Goal: Information Seeking & Learning: Learn about a topic

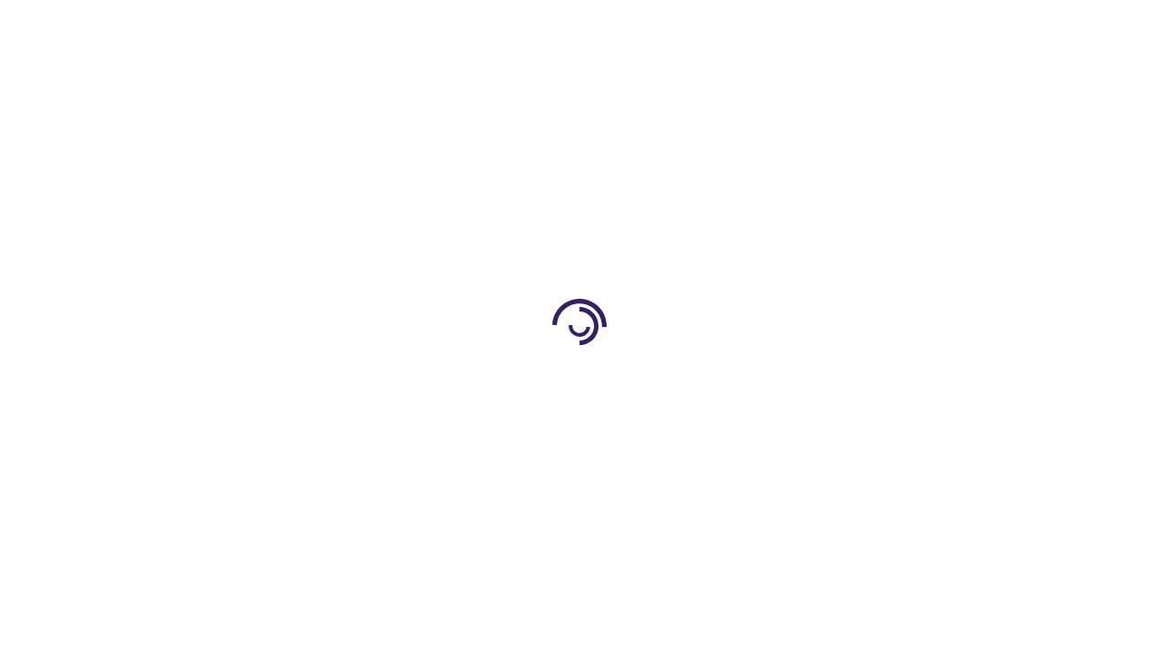
scroll to position [2669, 0]
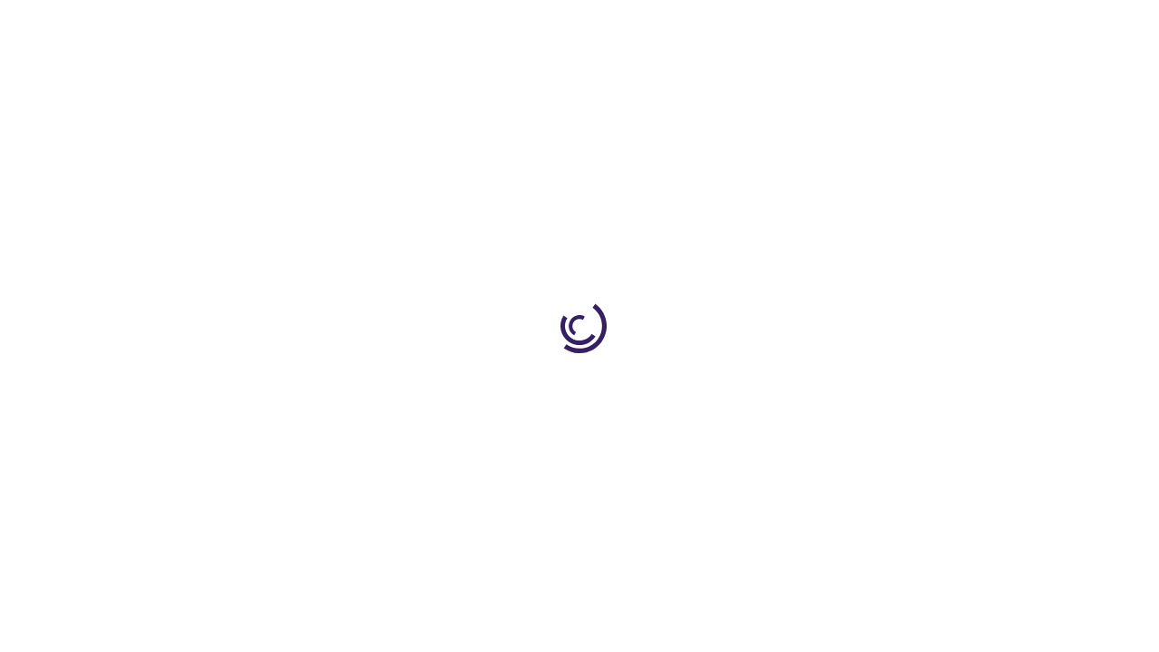
scroll to position [698, 0]
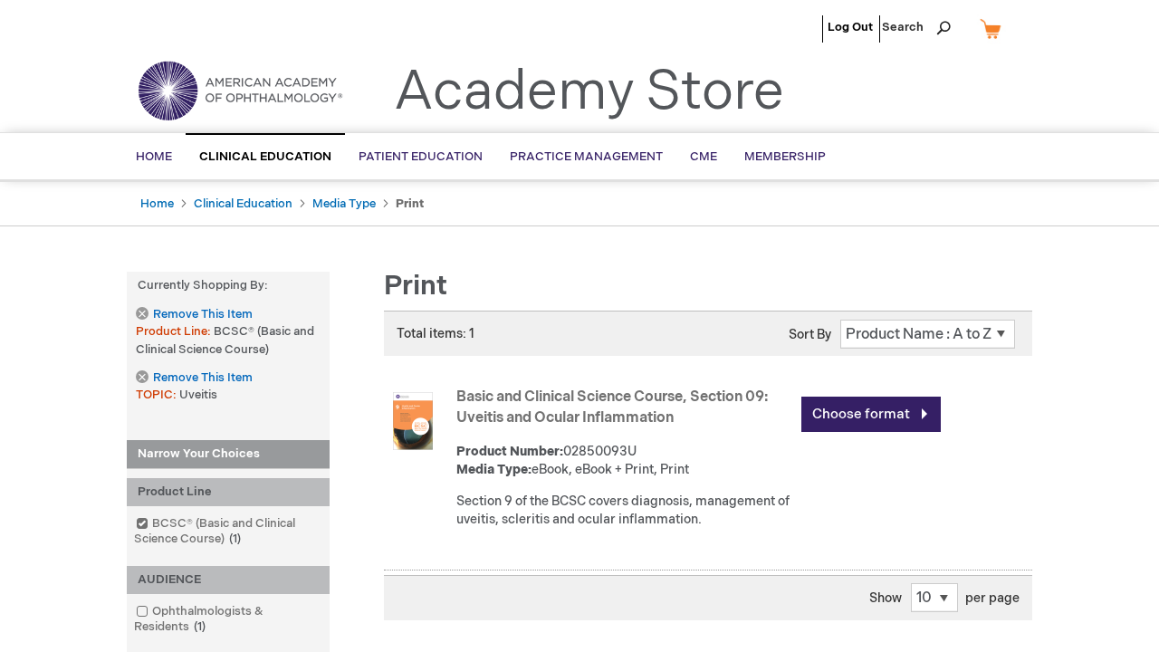
scroll to position [893, 0]
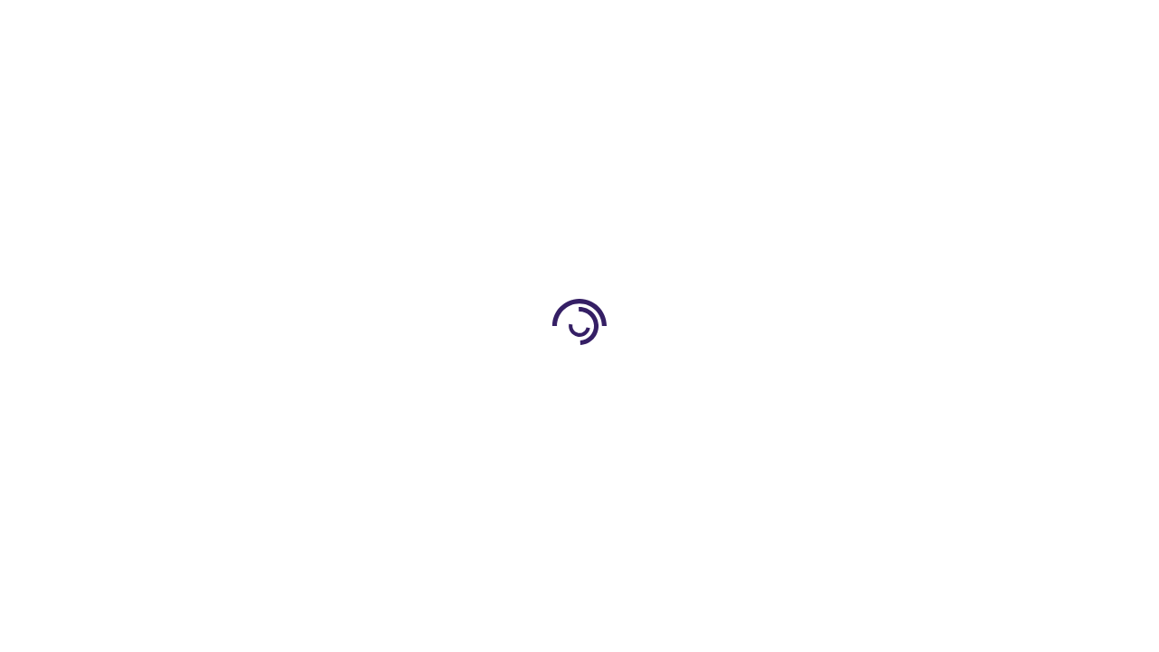
scroll to position [2553, 0]
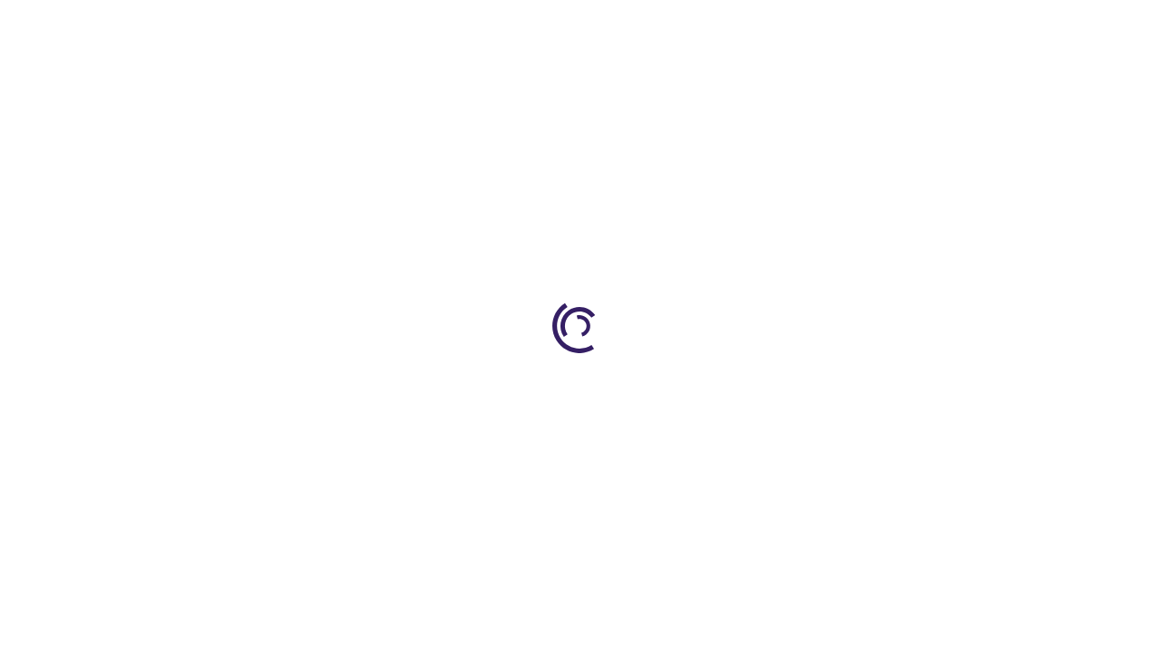
scroll to position [1397, 0]
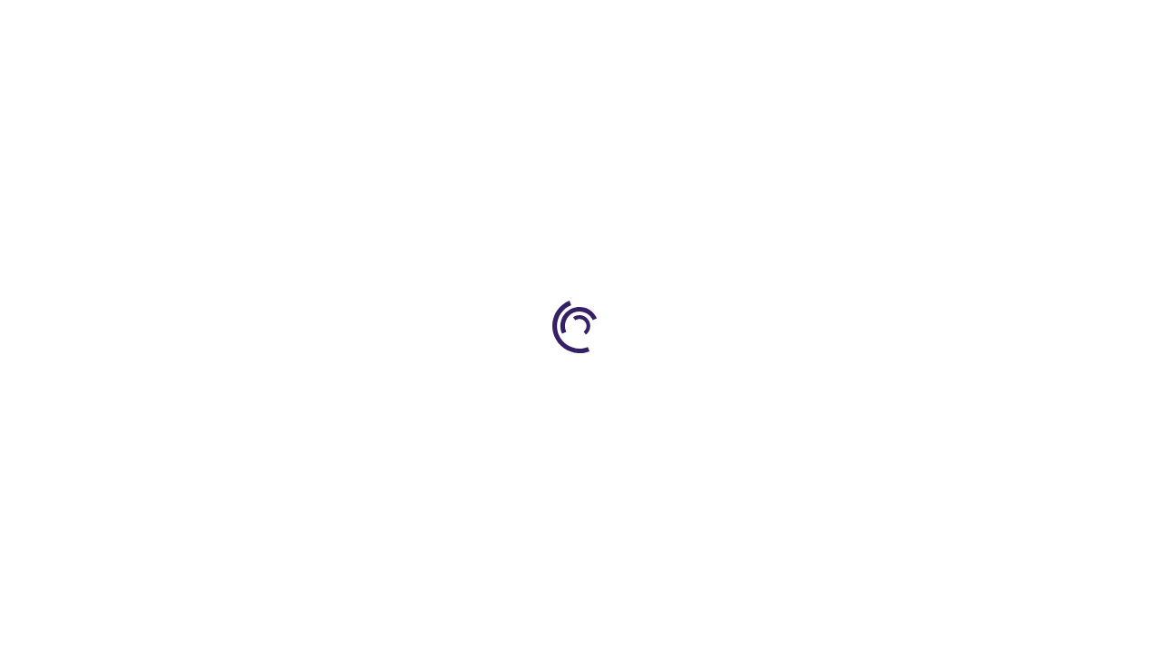
scroll to position [1131, 0]
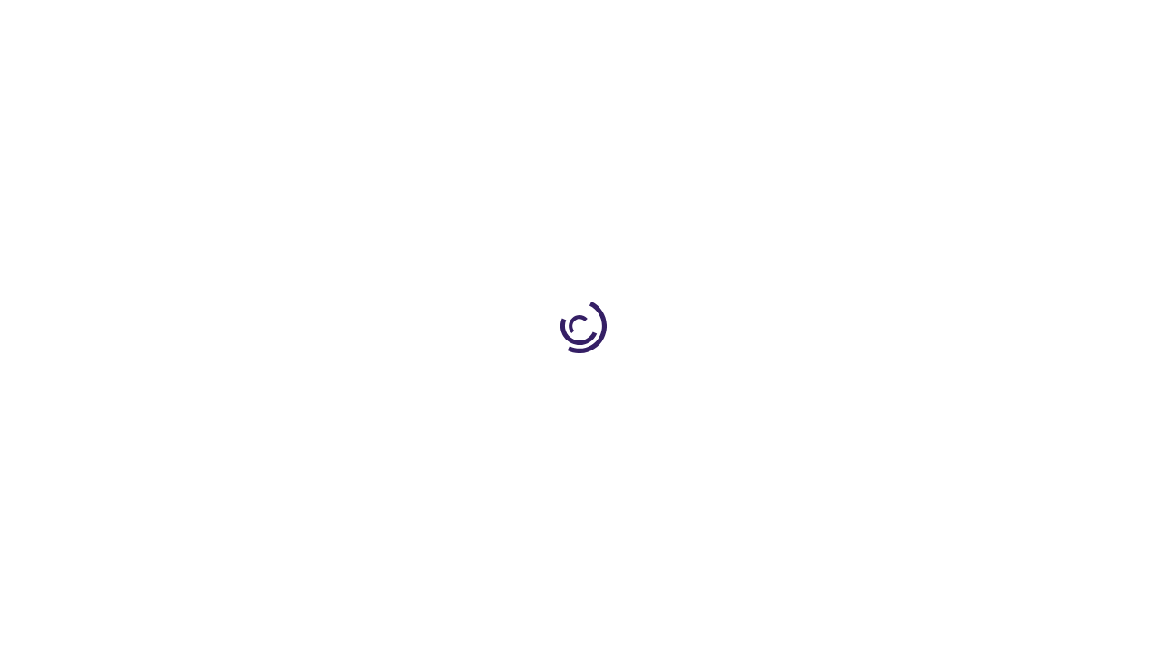
scroll to position [237, 0]
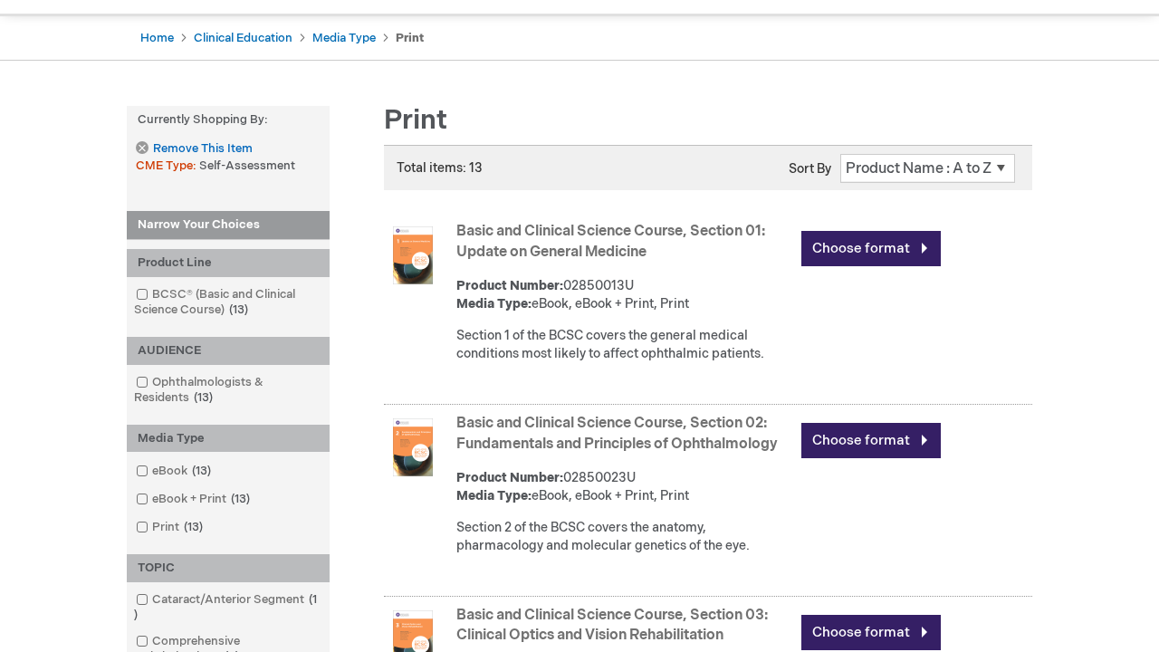
scroll to position [2563, 0]
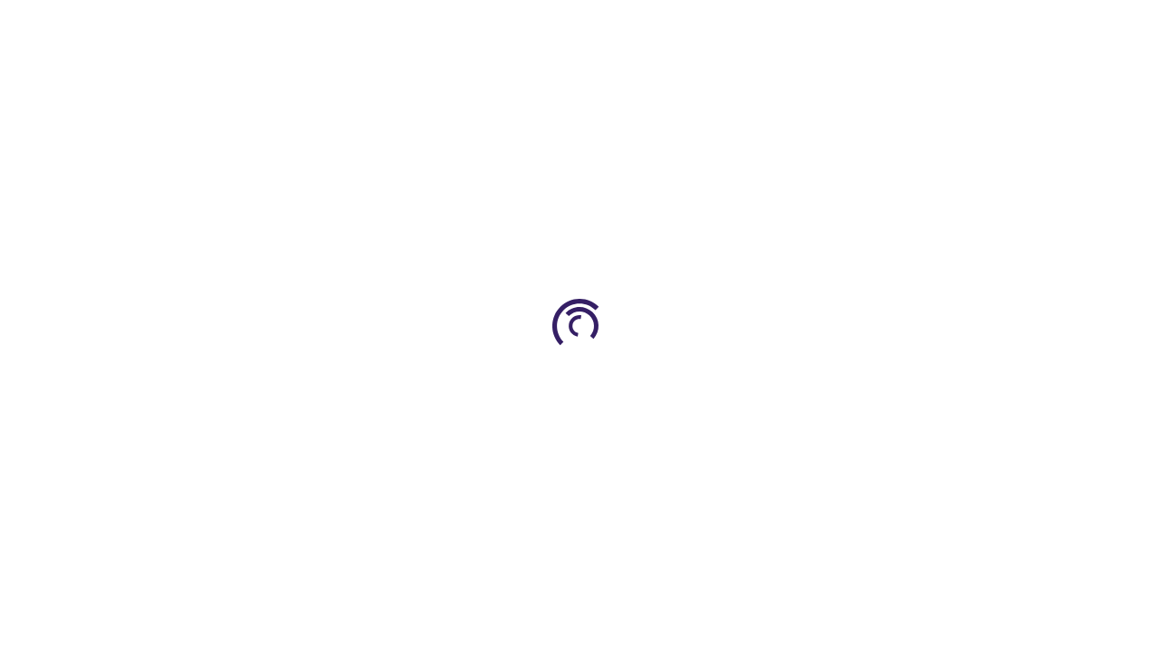
scroll to position [2741, 0]
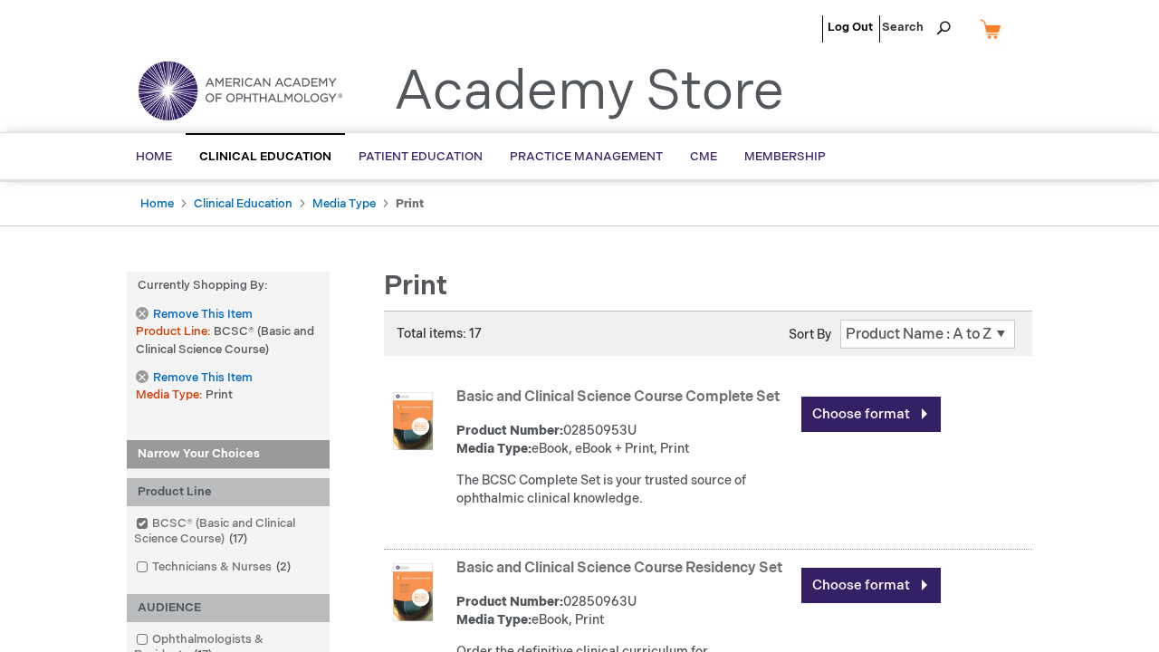
scroll to position [2376, 0]
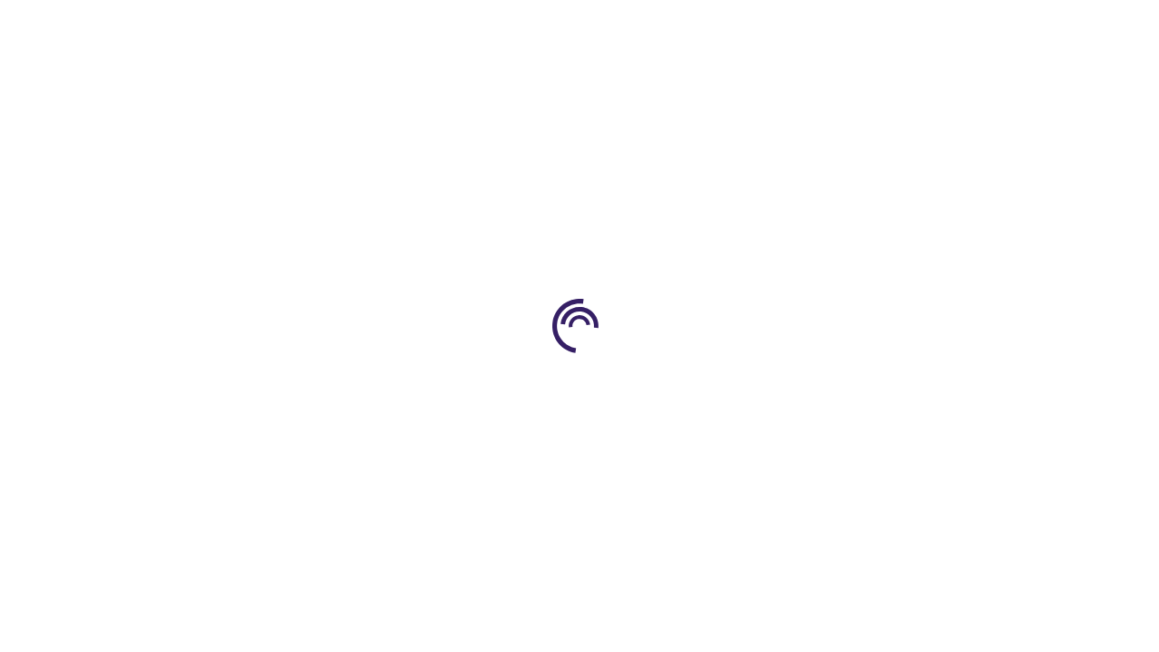
scroll to position [2081, 0]
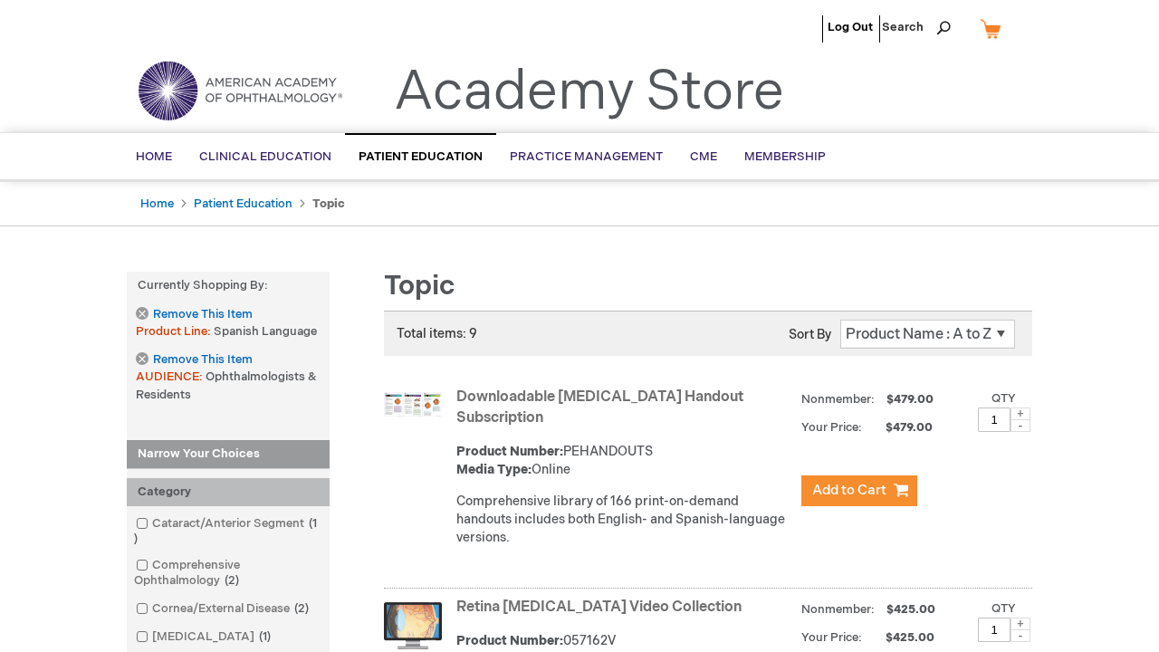
scroll to position [3879, 0]
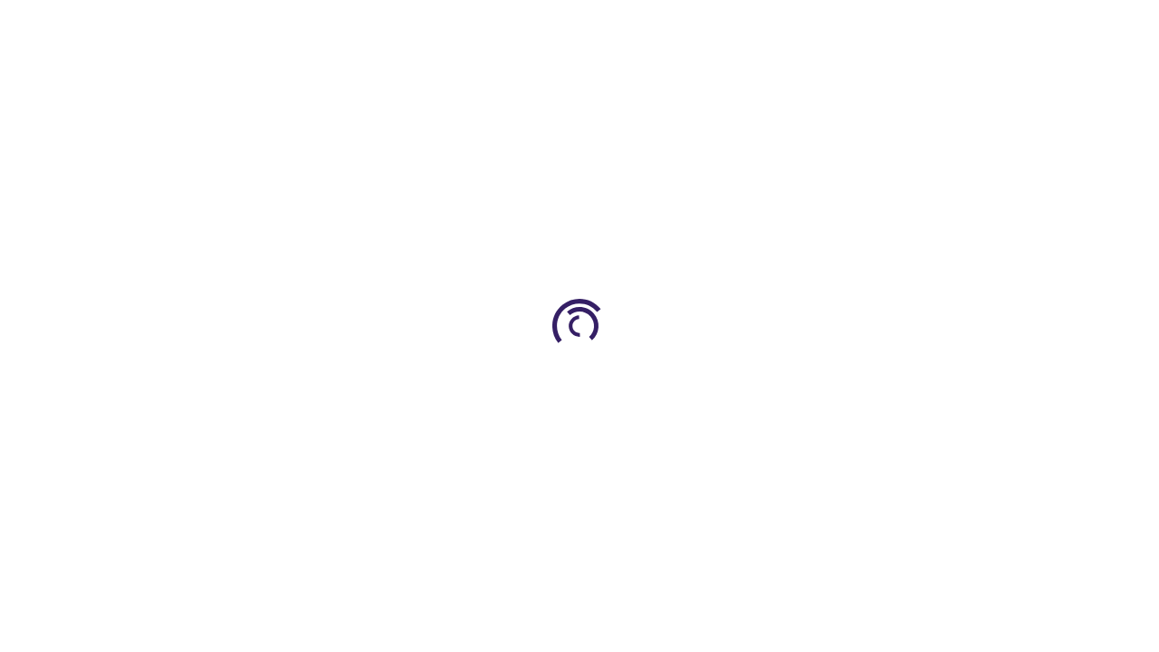
scroll to position [1645, 0]
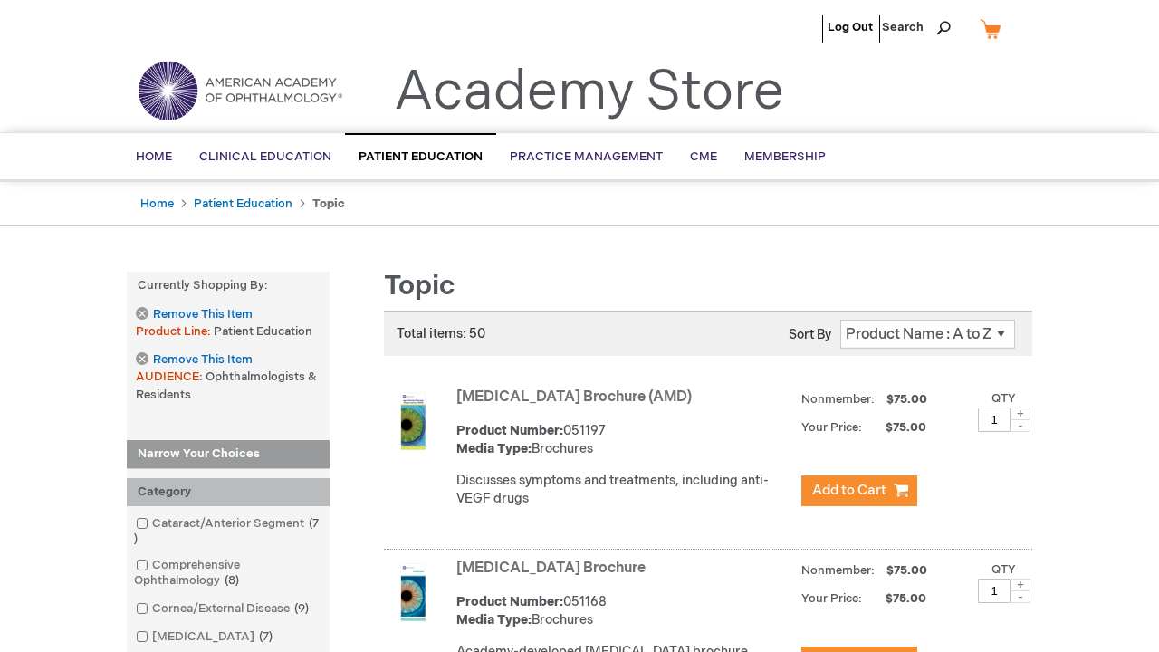
scroll to position [4620, 0]
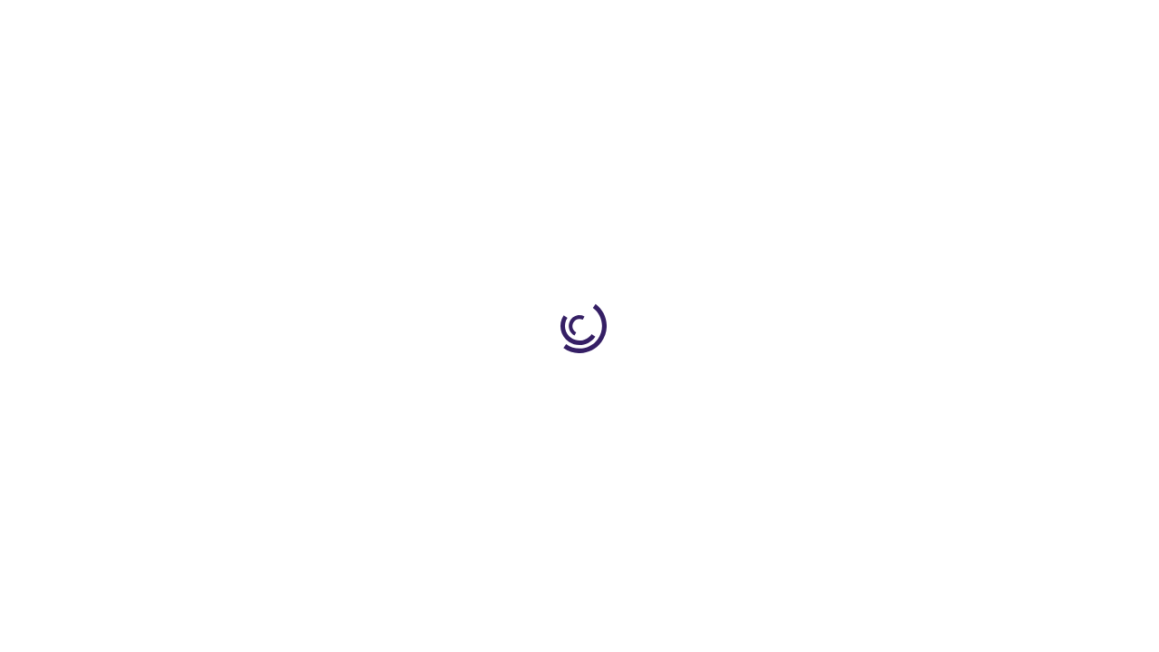
scroll to position [1749, 0]
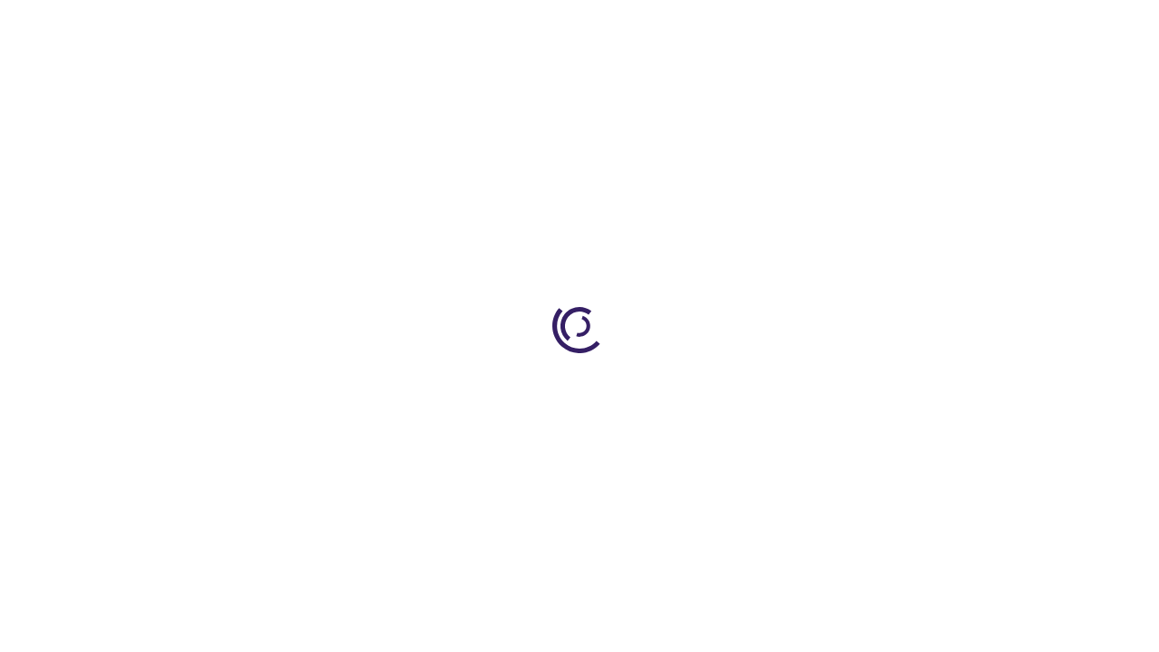
scroll to position [1511, 0]
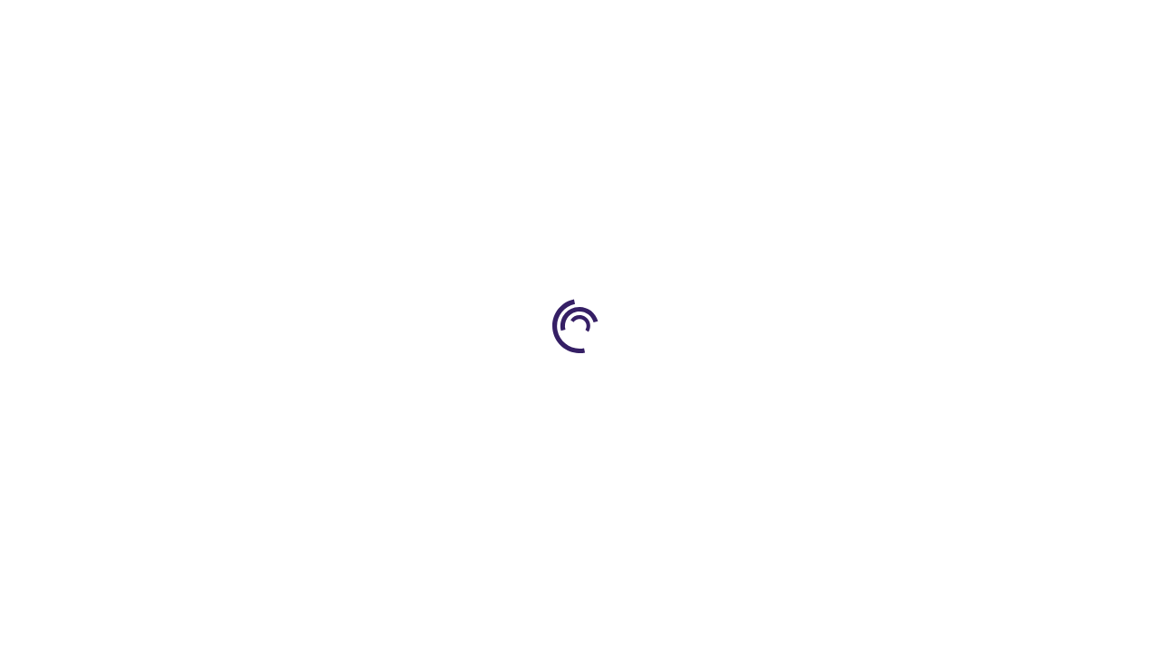
scroll to position [2613, 0]
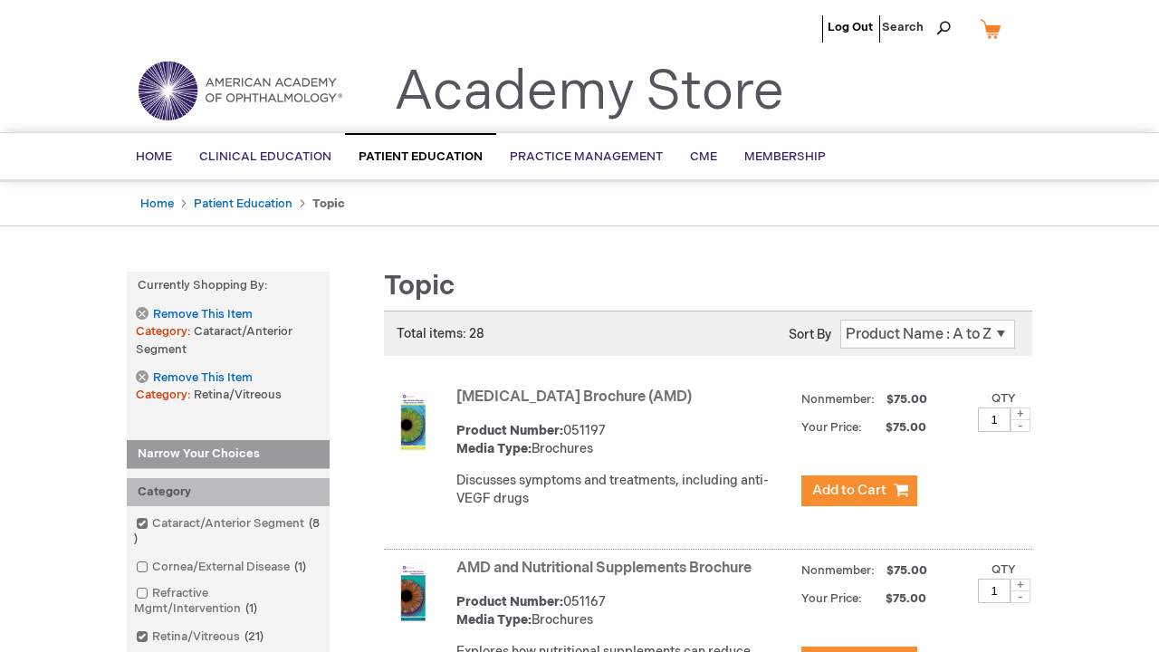
scroll to position [1970, 0]
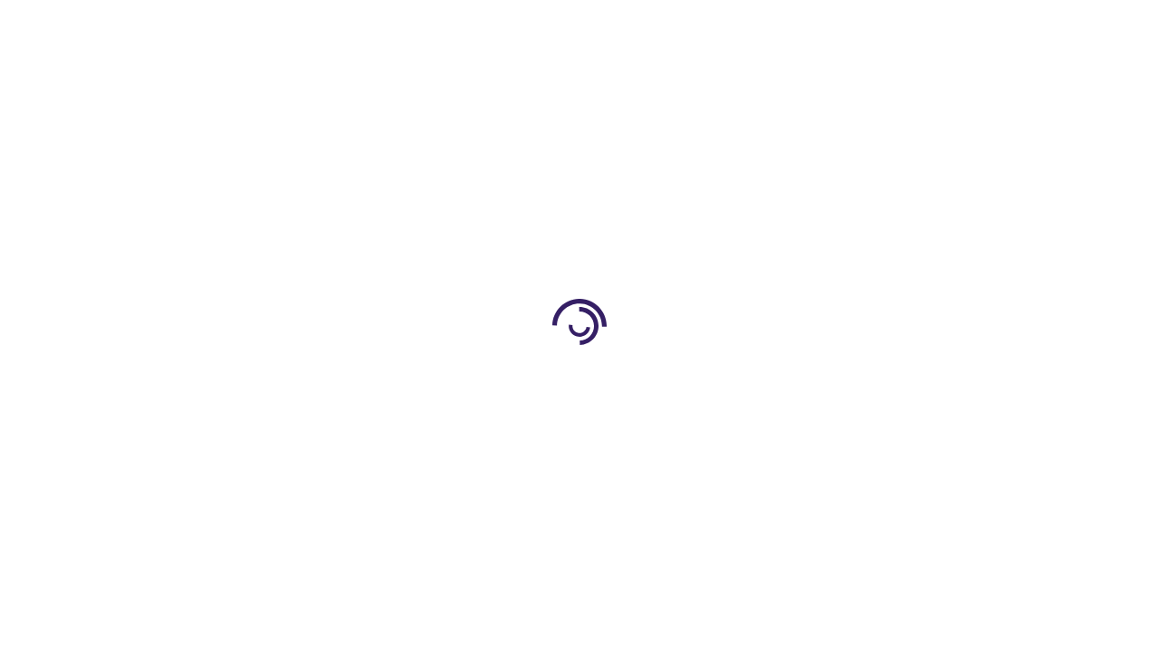
scroll to position [1769, 0]
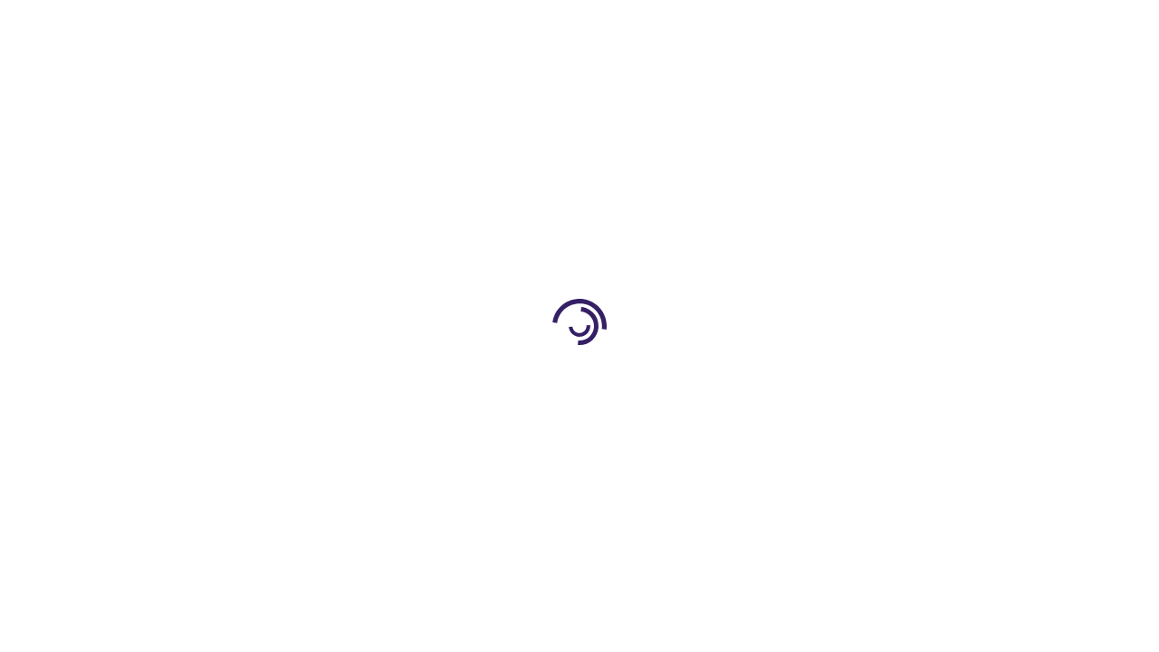
scroll to position [466, 0]
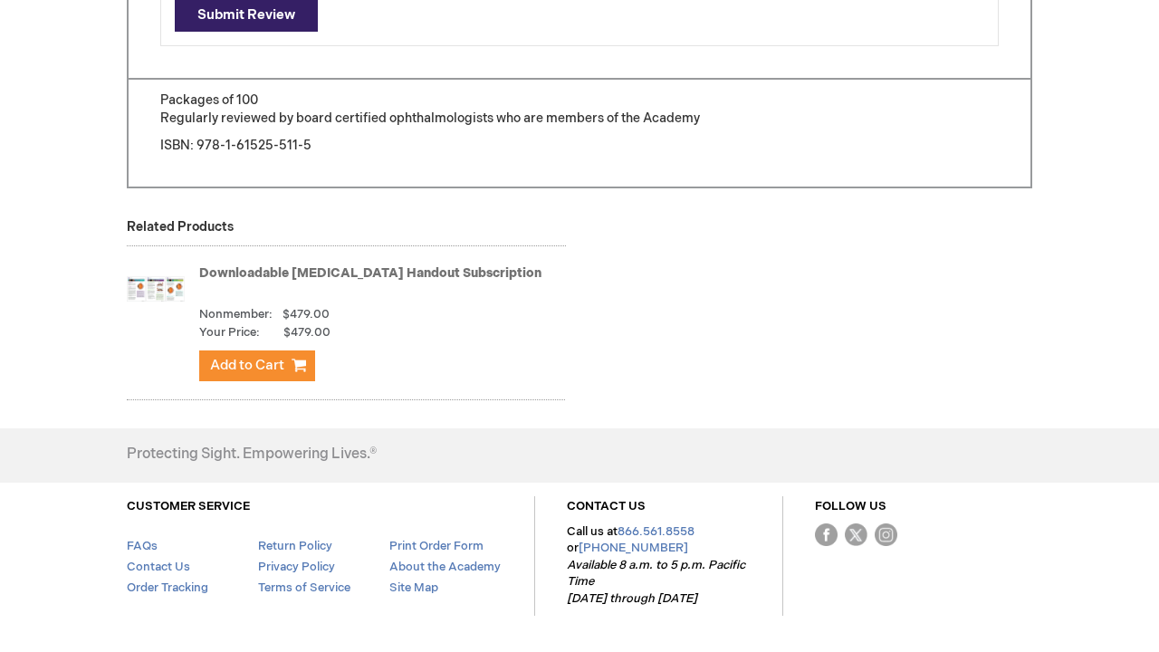
scroll to position [4333, 0]
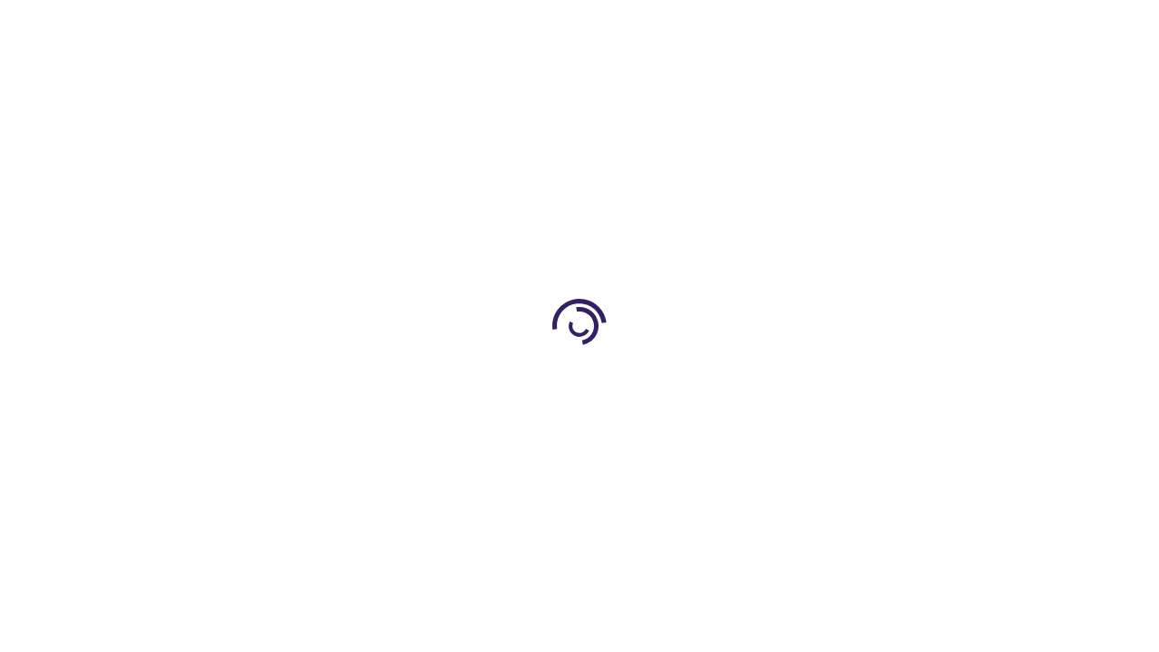
scroll to position [1486, 0]
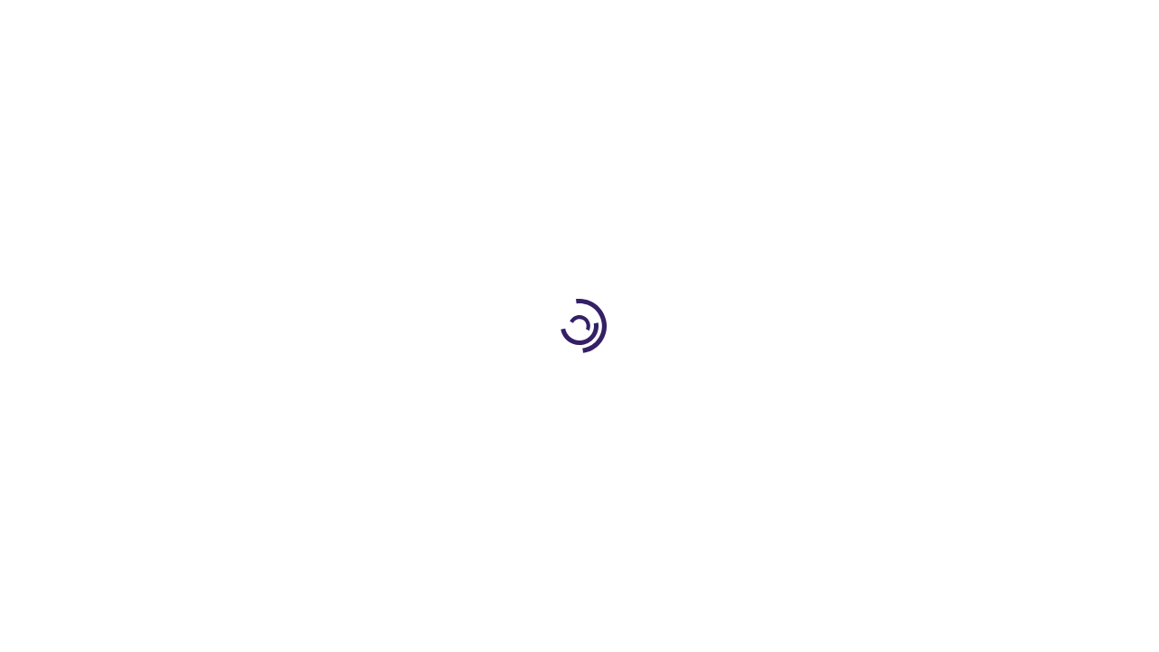
scroll to position [2519, 0]
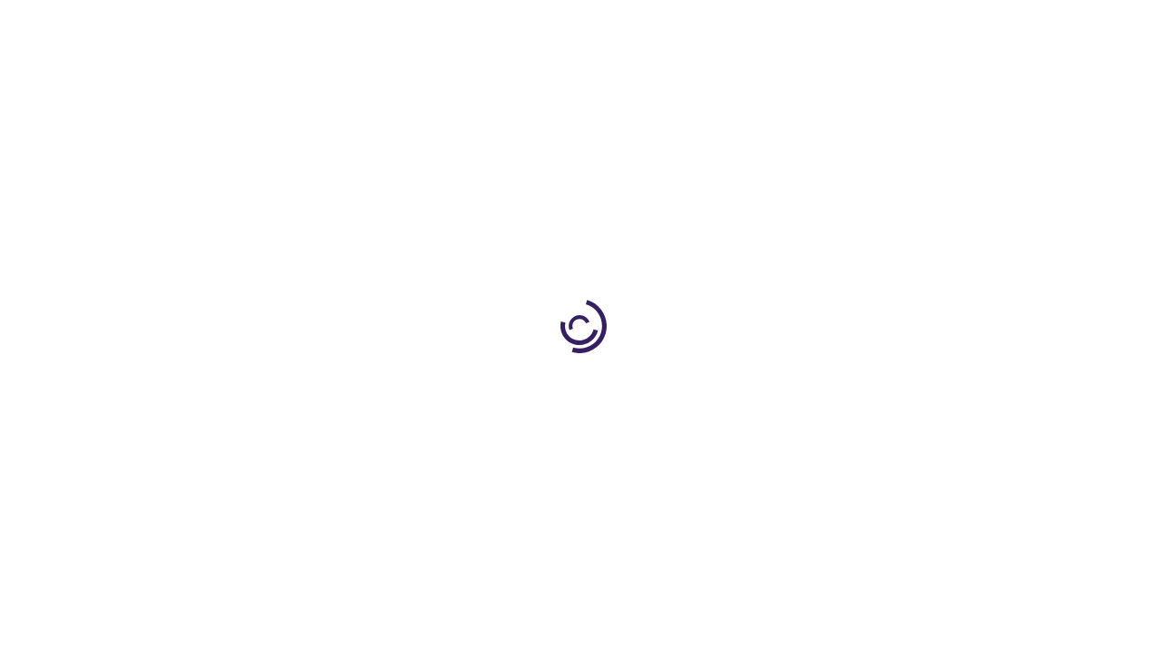
scroll to position [14, 0]
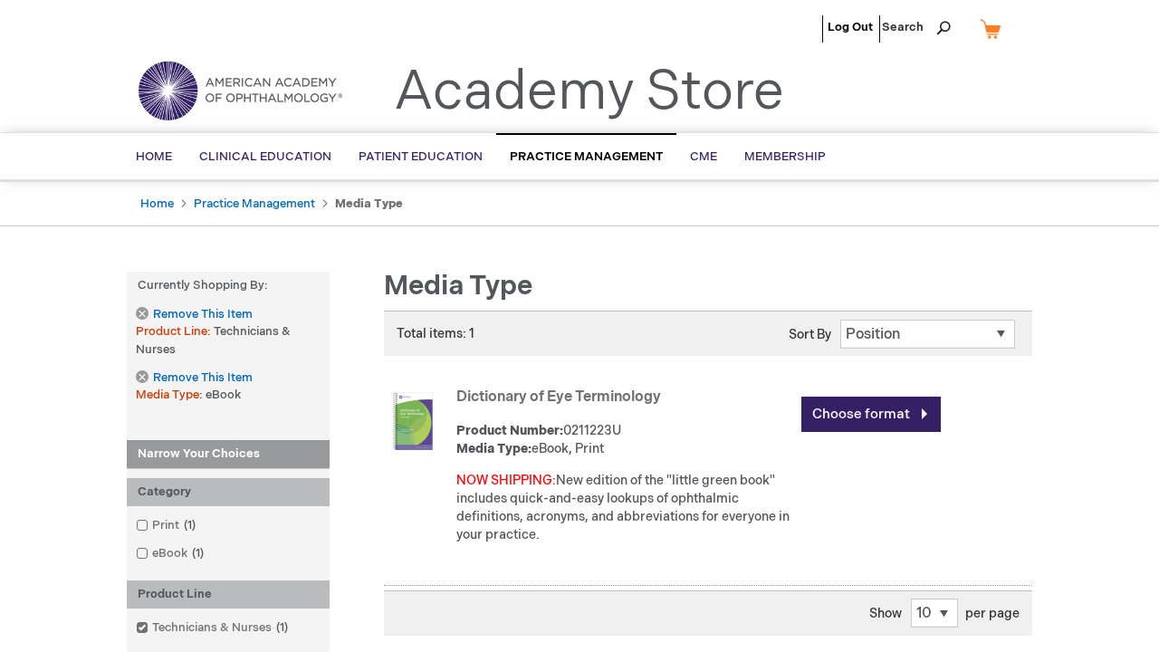
scroll to position [2359, 0]
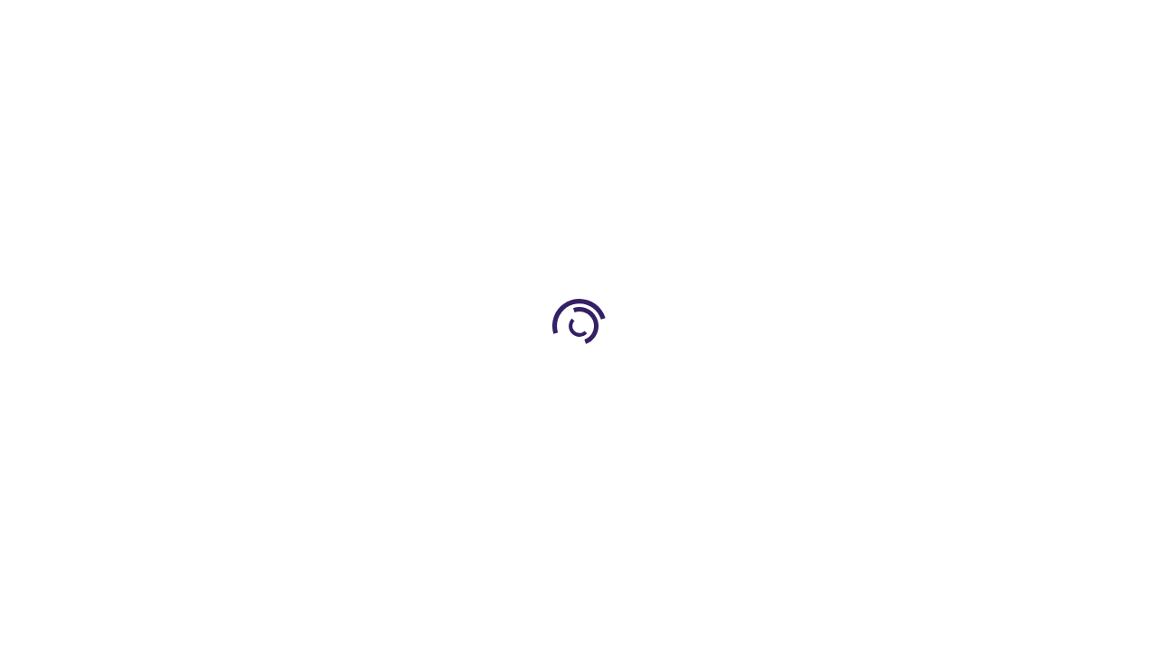
scroll to position [447, 0]
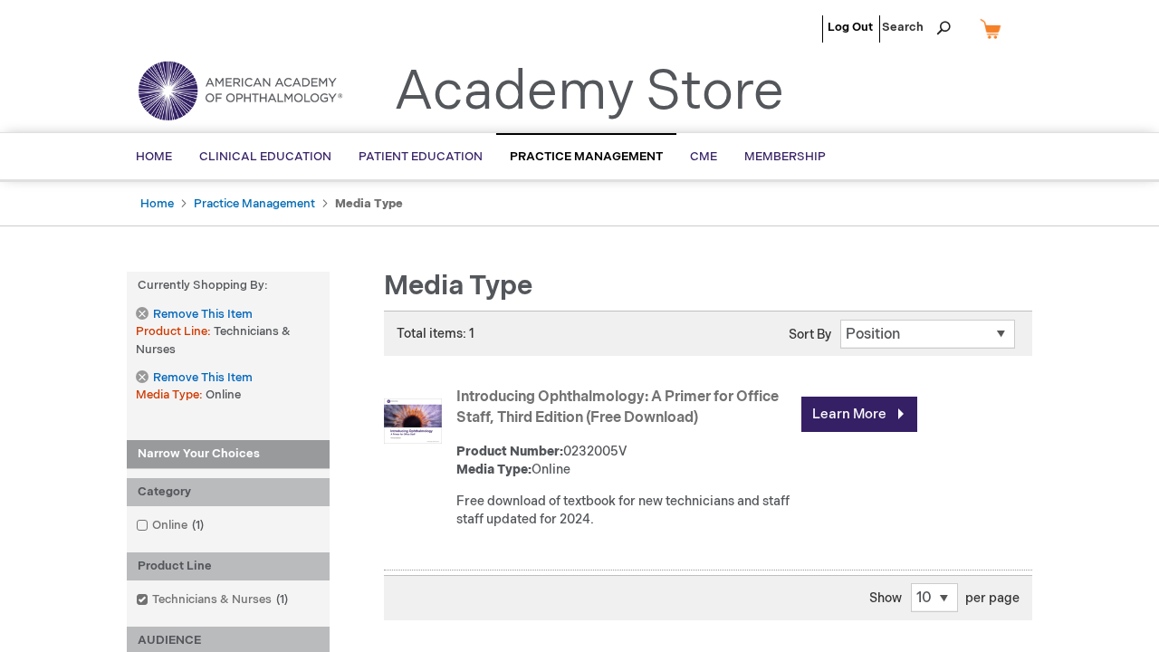
scroll to position [2287, 0]
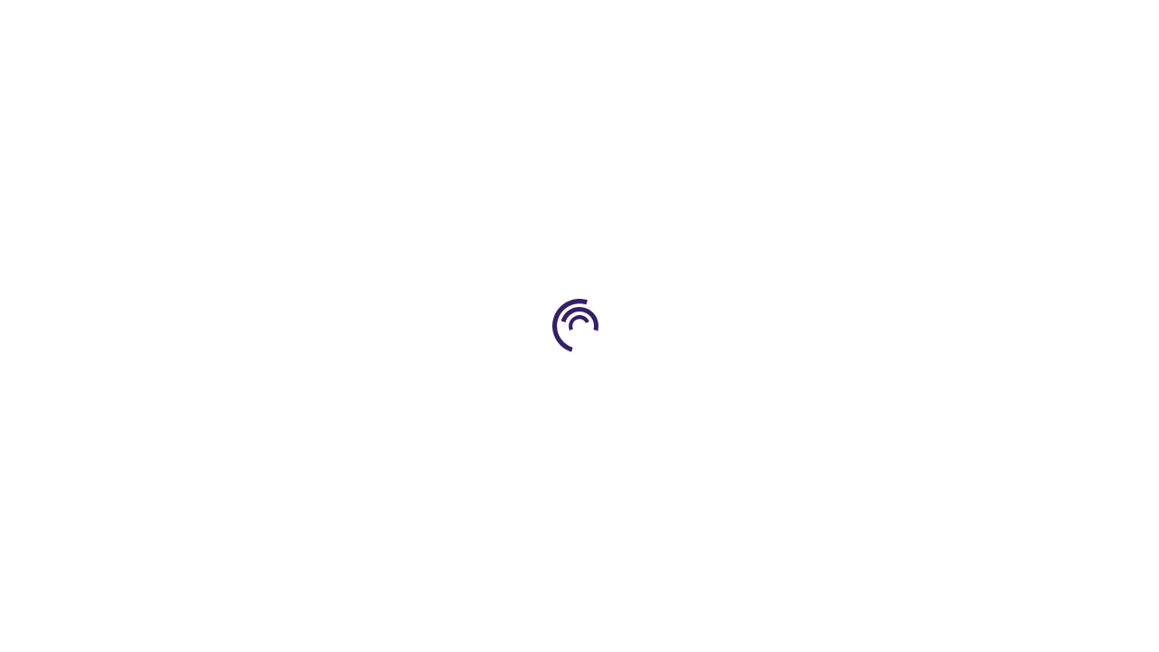
scroll to position [466, 0]
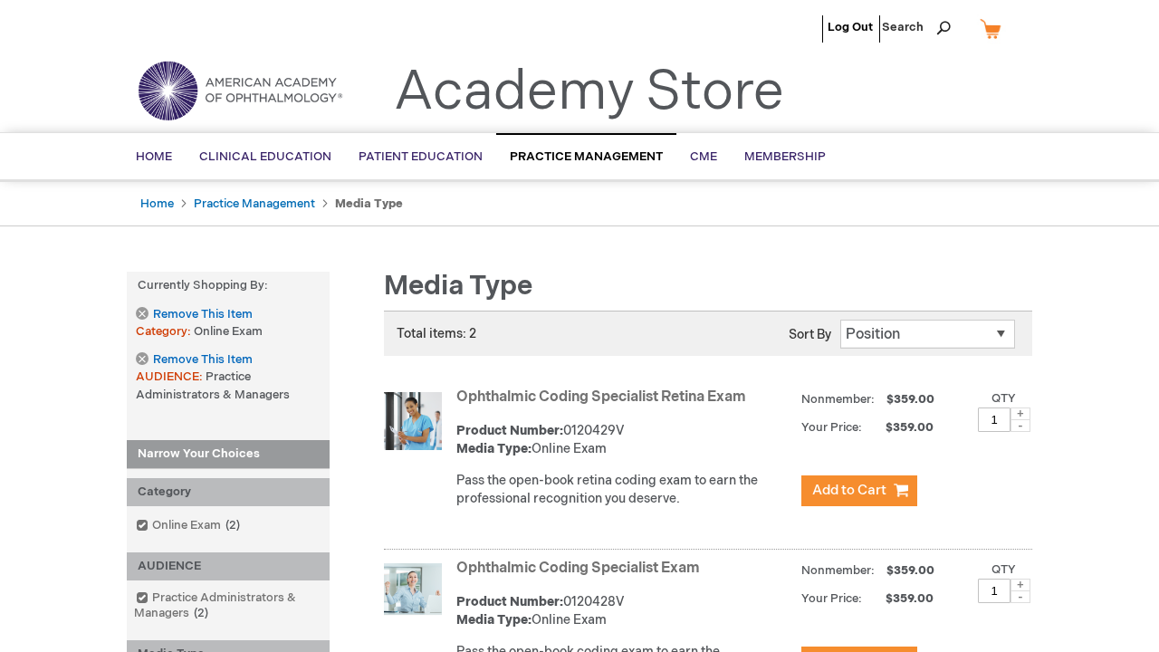
scroll to position [496, 0]
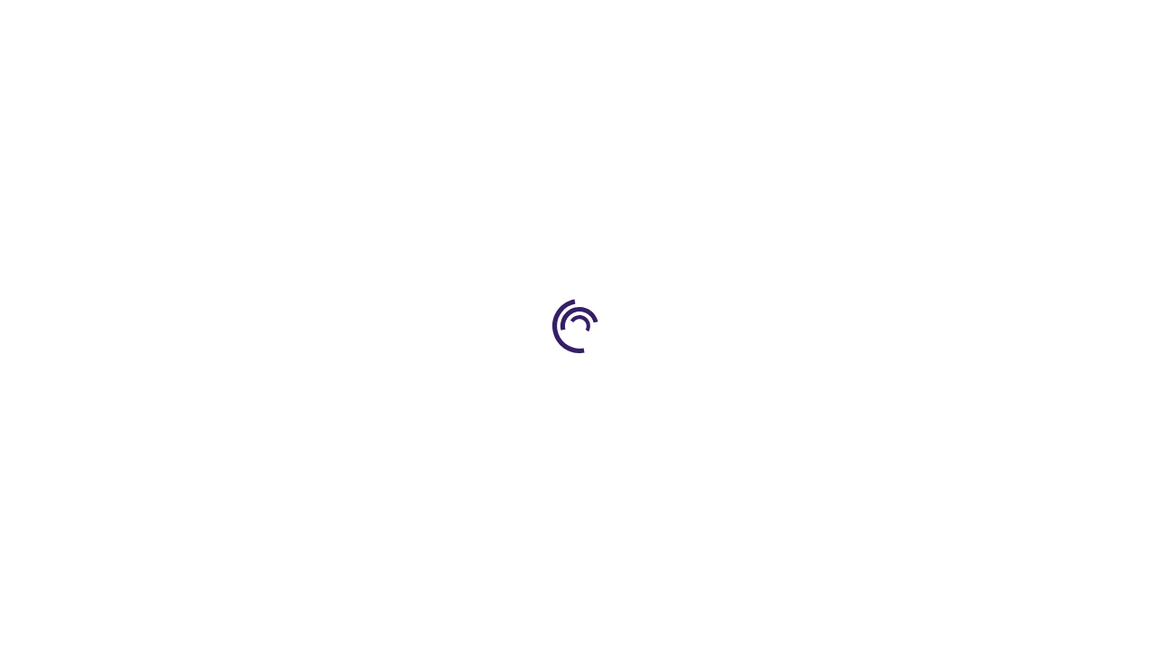
scroll to position [472, 0]
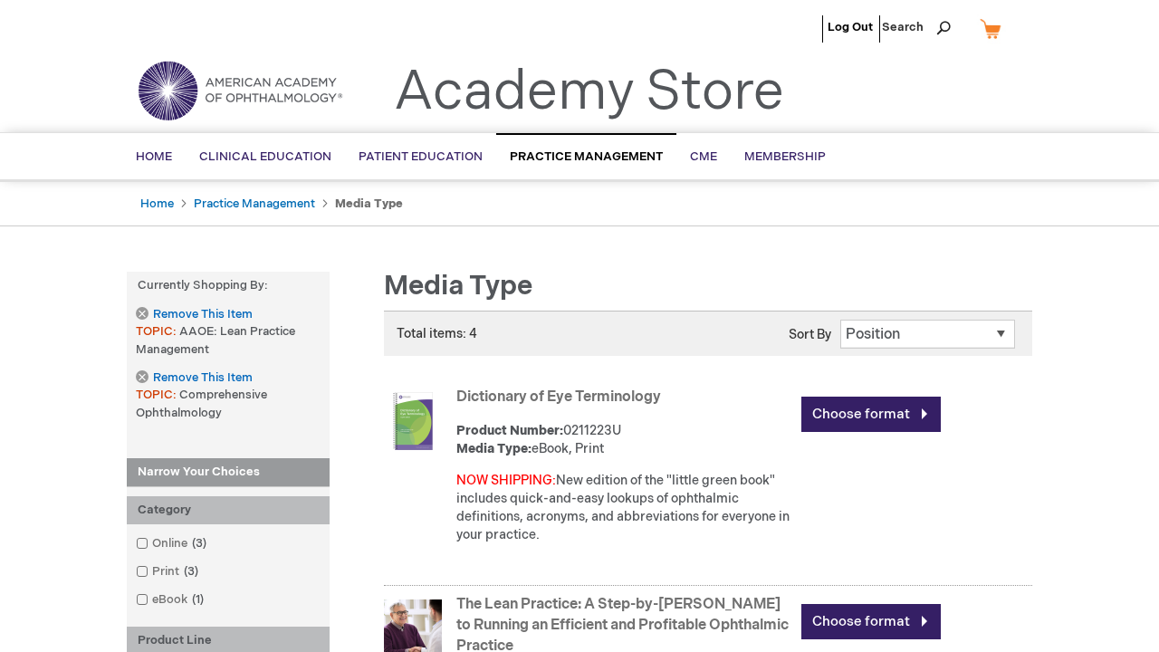
scroll to position [2725, 0]
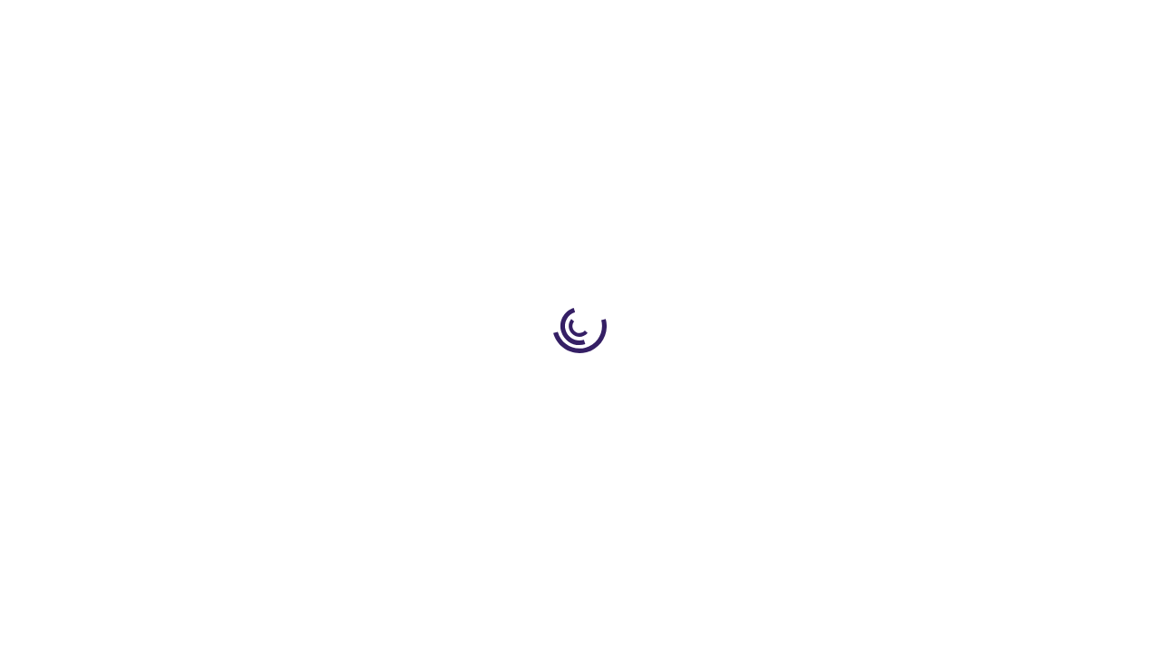
scroll to position [917, 0]
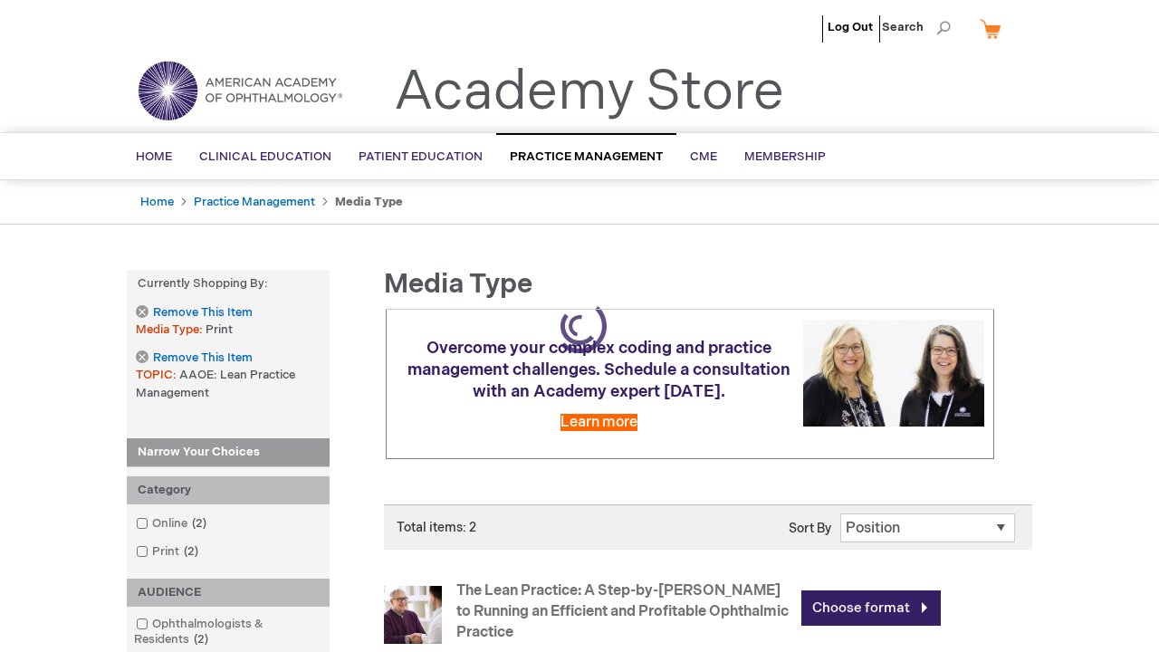
scroll to position [736, 0]
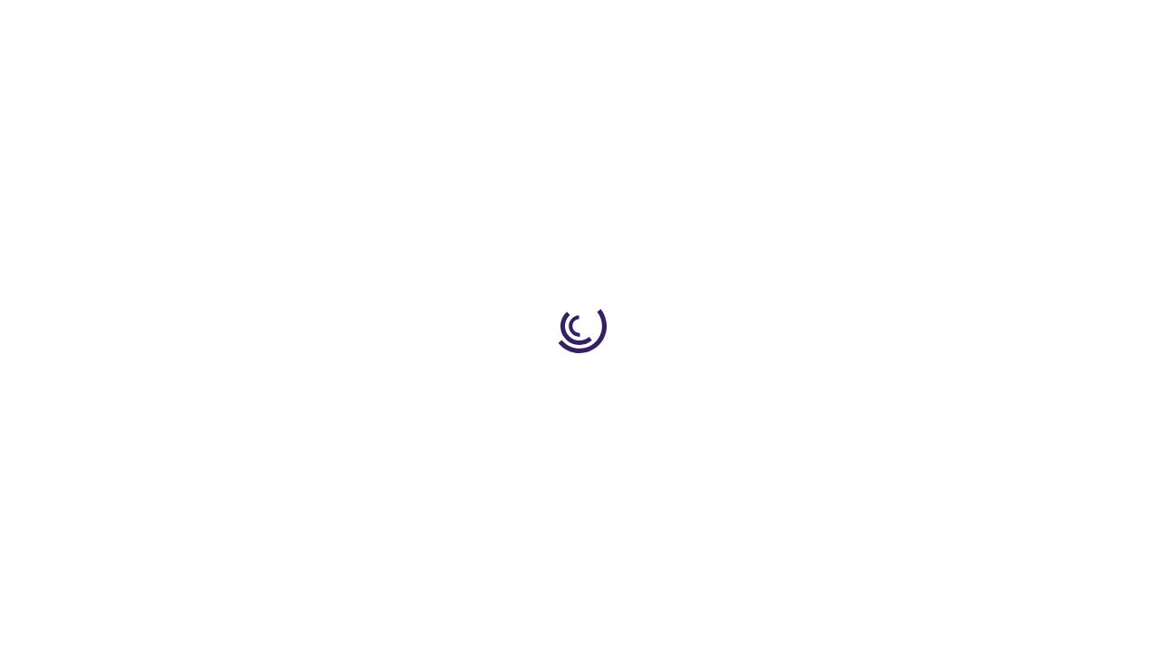
scroll to position [237, 0]
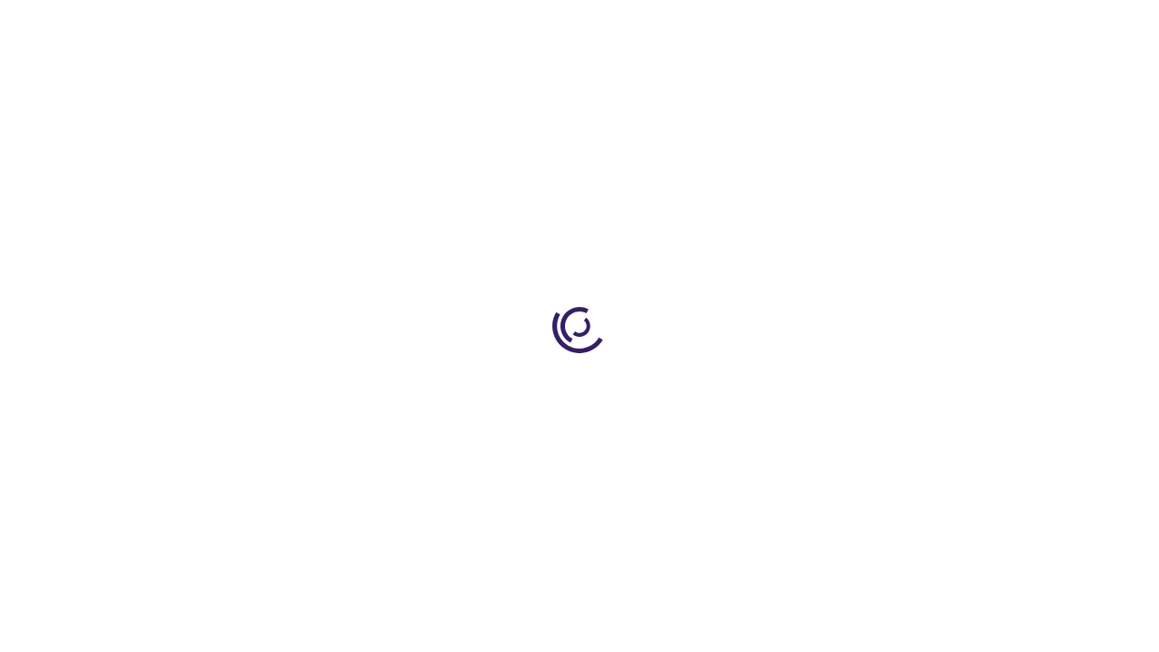
scroll to position [2435, 0]
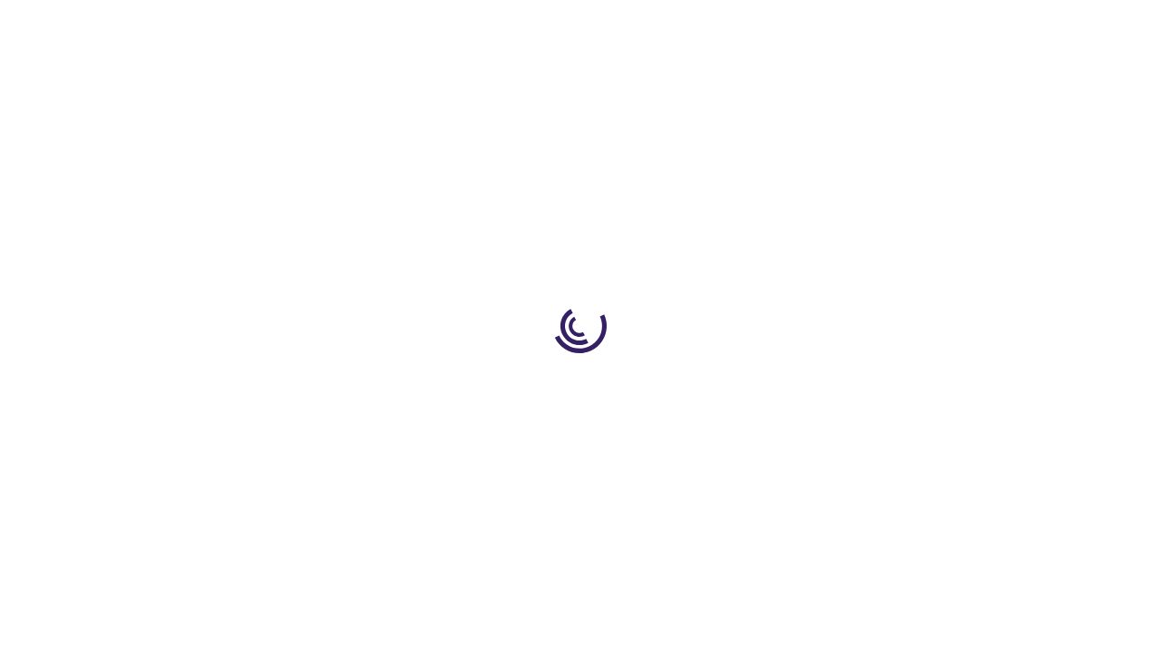
scroll to position [400, 0]
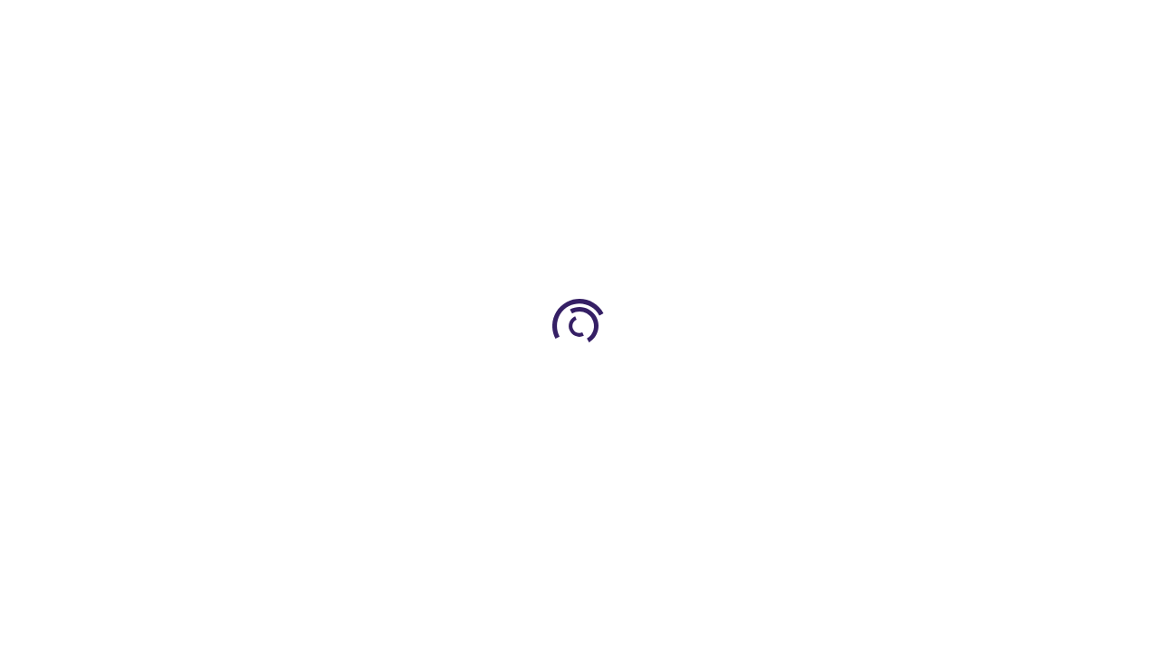
scroll to position [806, 0]
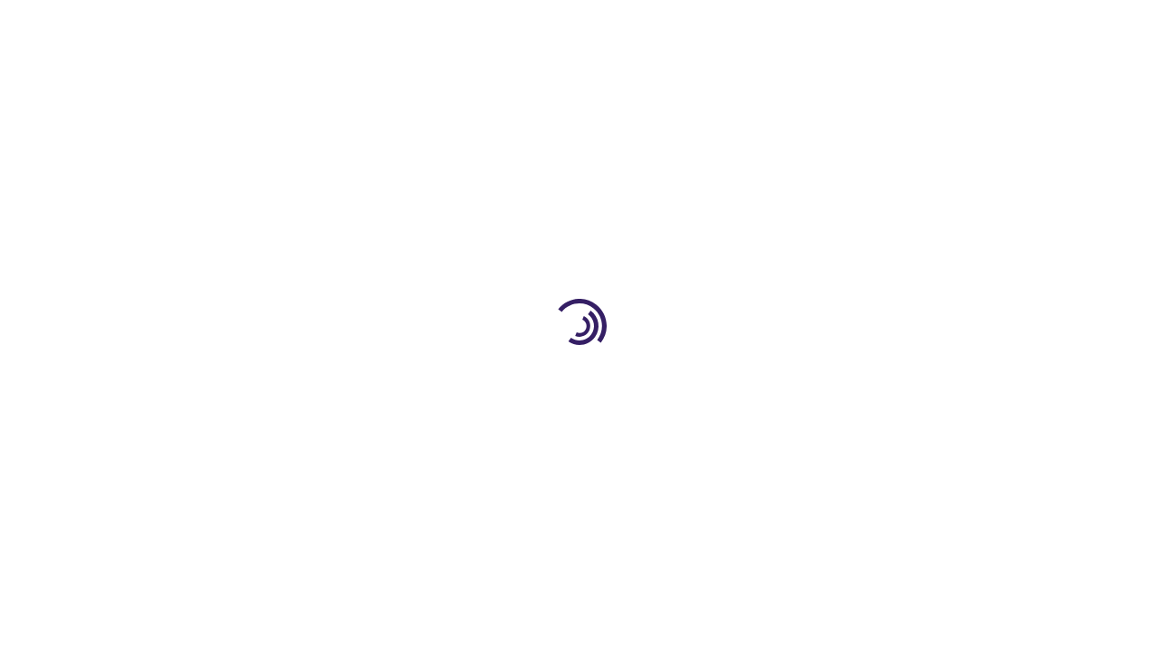
scroll to position [1087, 0]
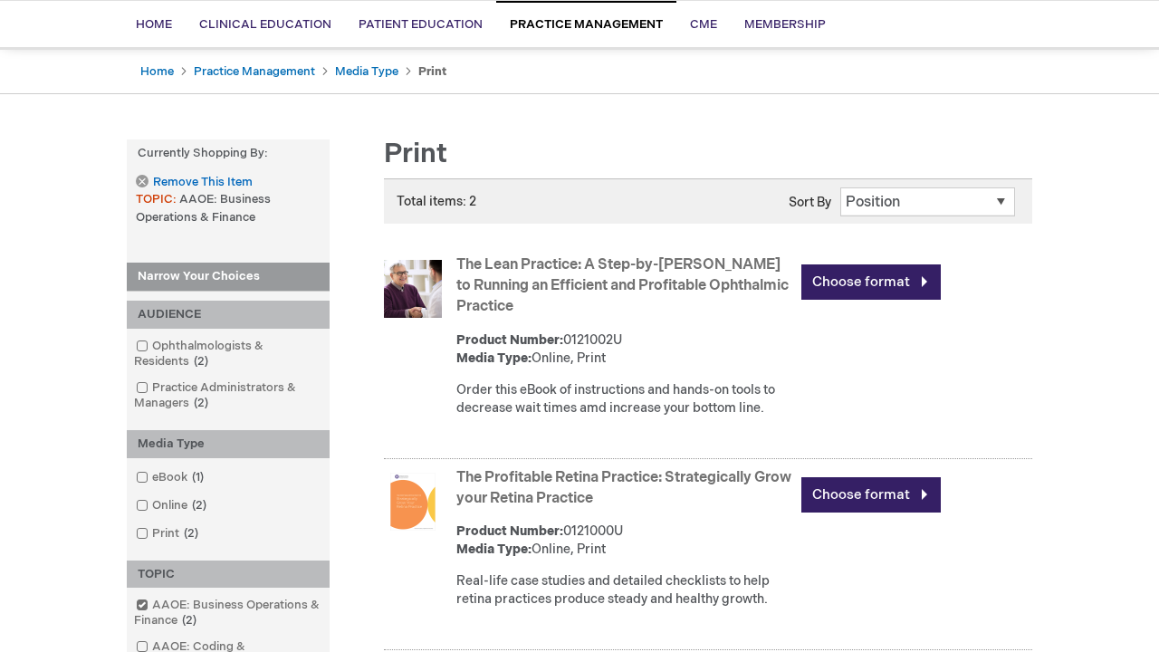
scroll to position [156, 0]
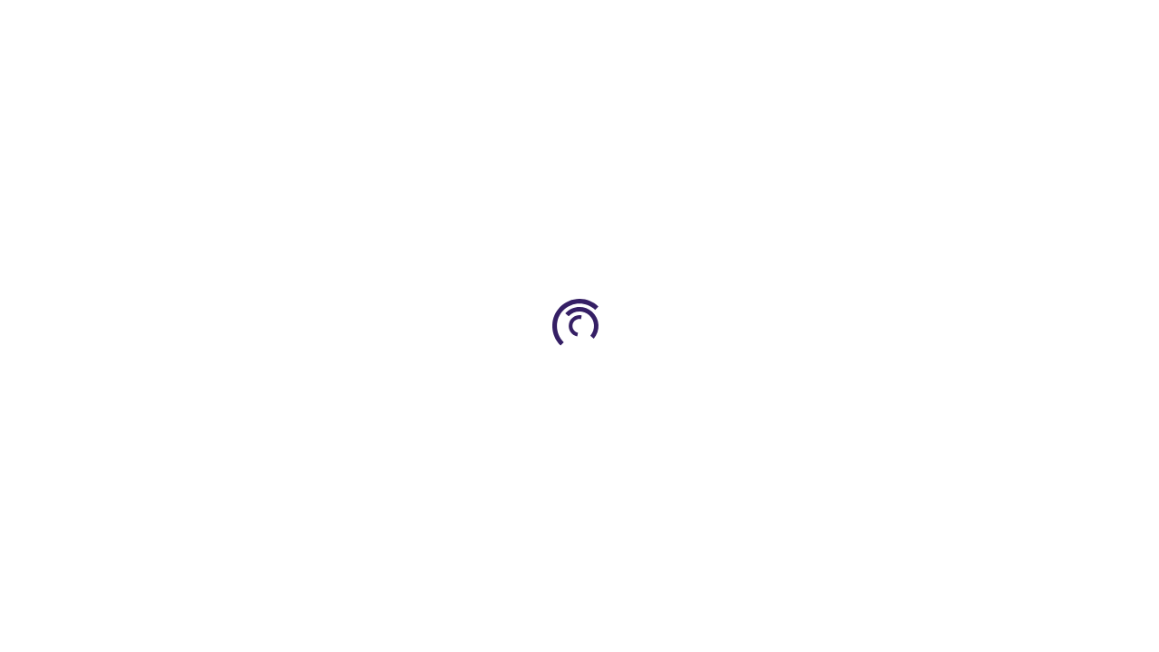
scroll to position [2417, 0]
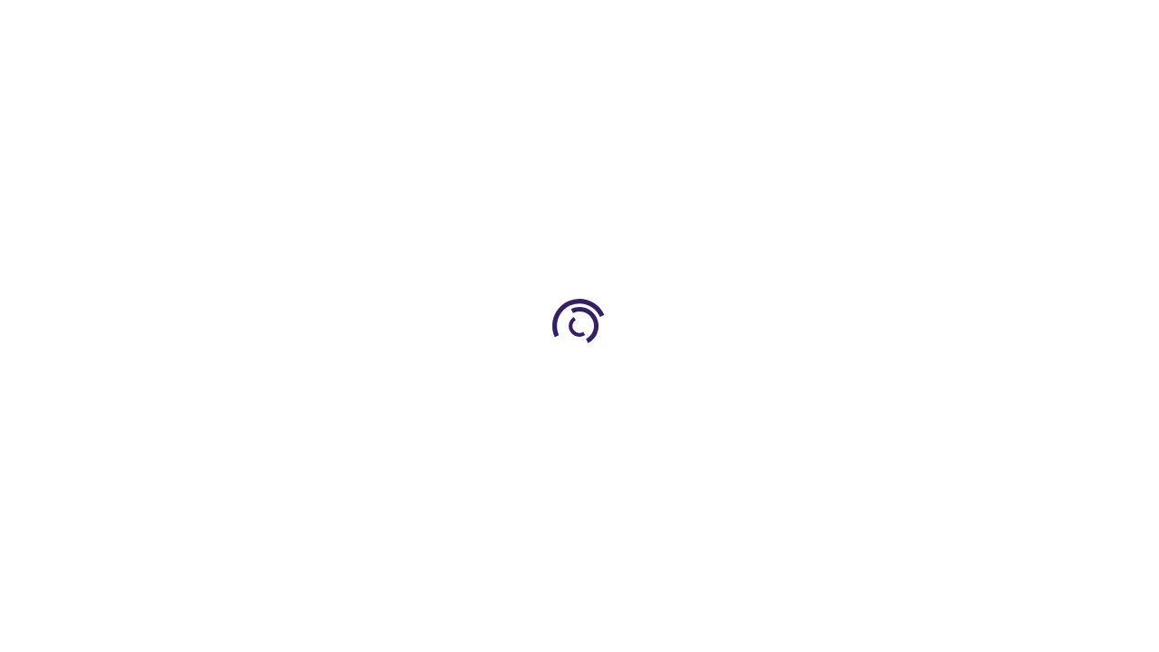
scroll to position [642, 0]
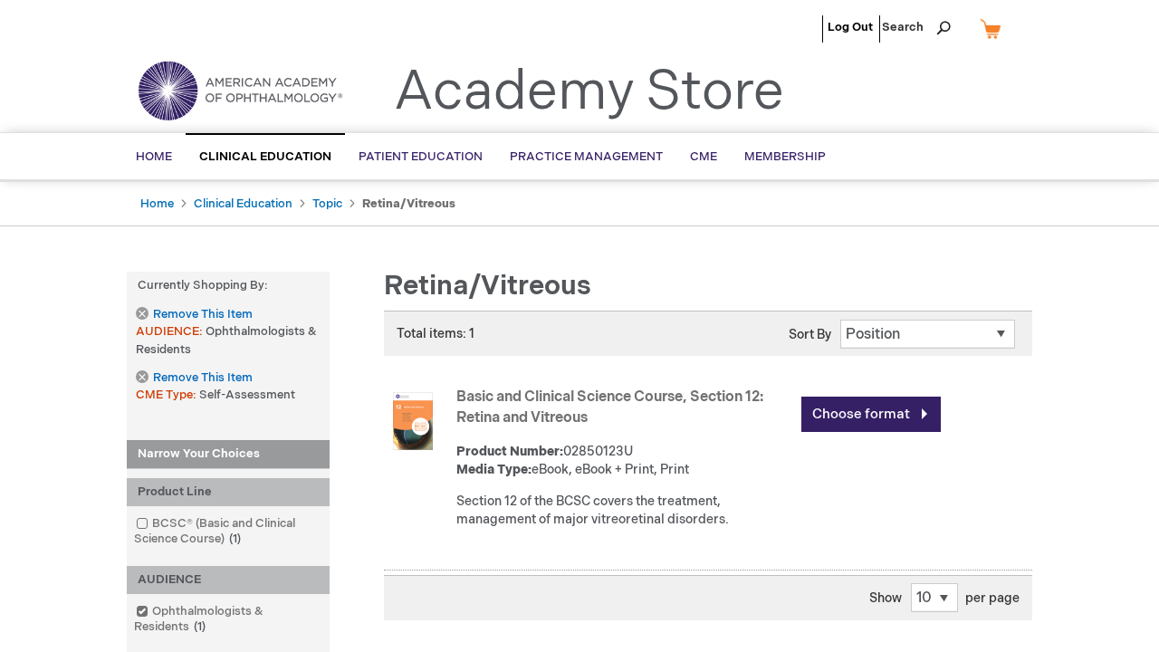
scroll to position [598, 0]
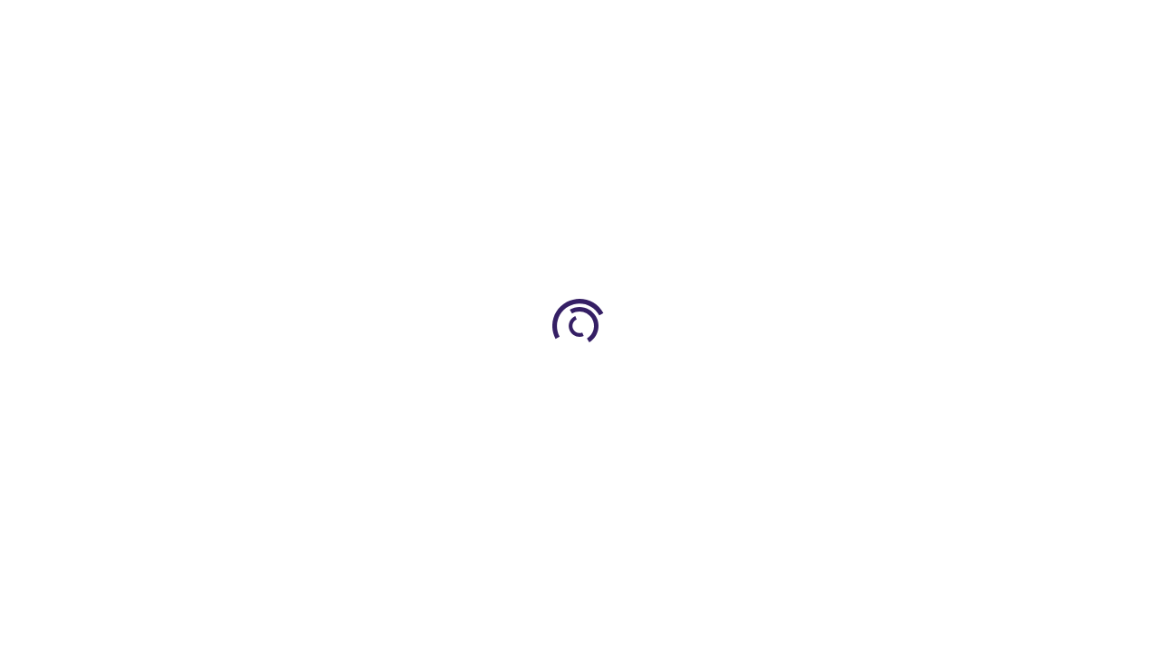
scroll to position [566, 0]
